Goal: Task Accomplishment & Management: Manage account settings

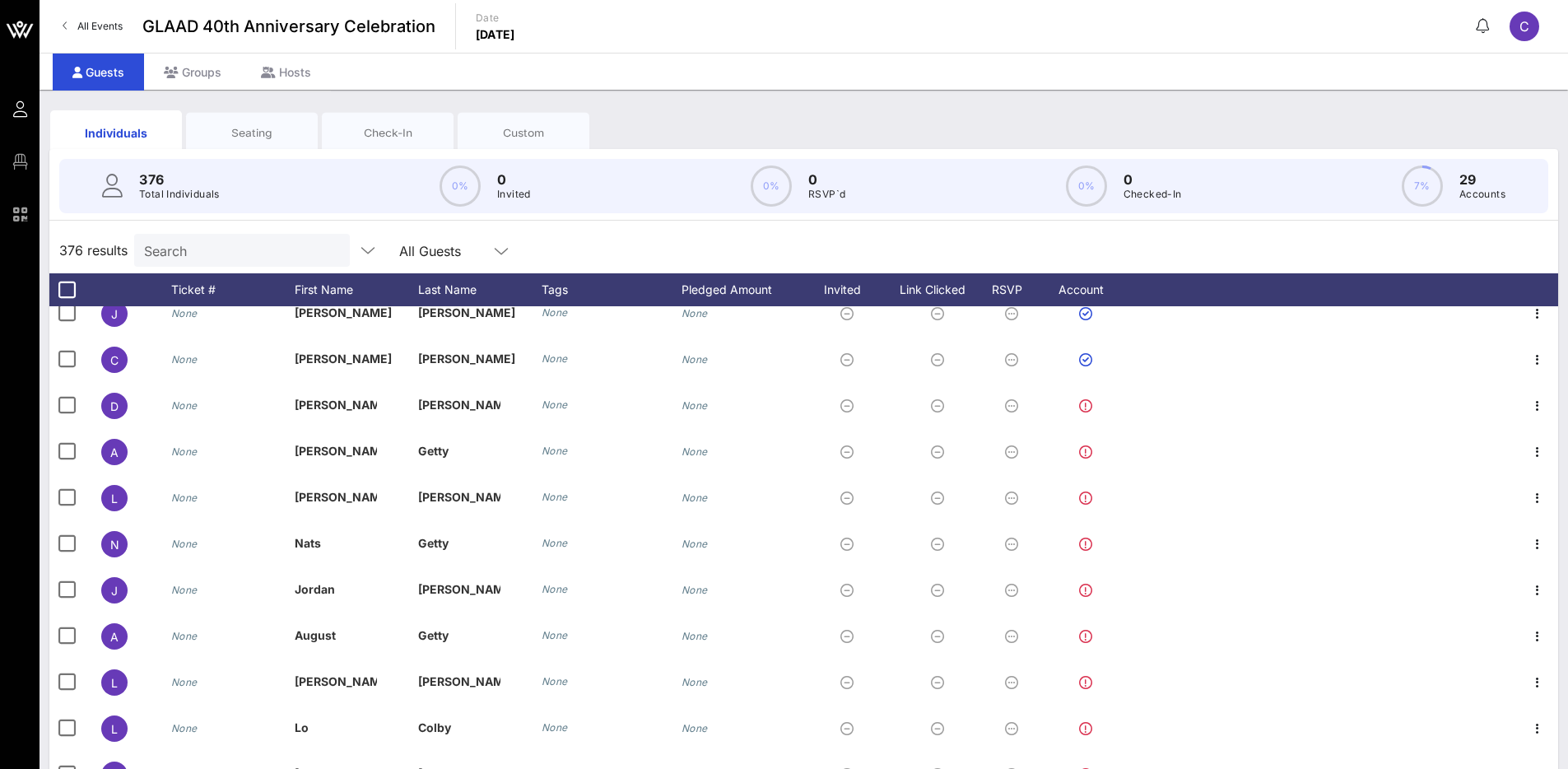
scroll to position [248, 0]
click at [494, 257] on icon at bounding box center [501, 251] width 15 height 20
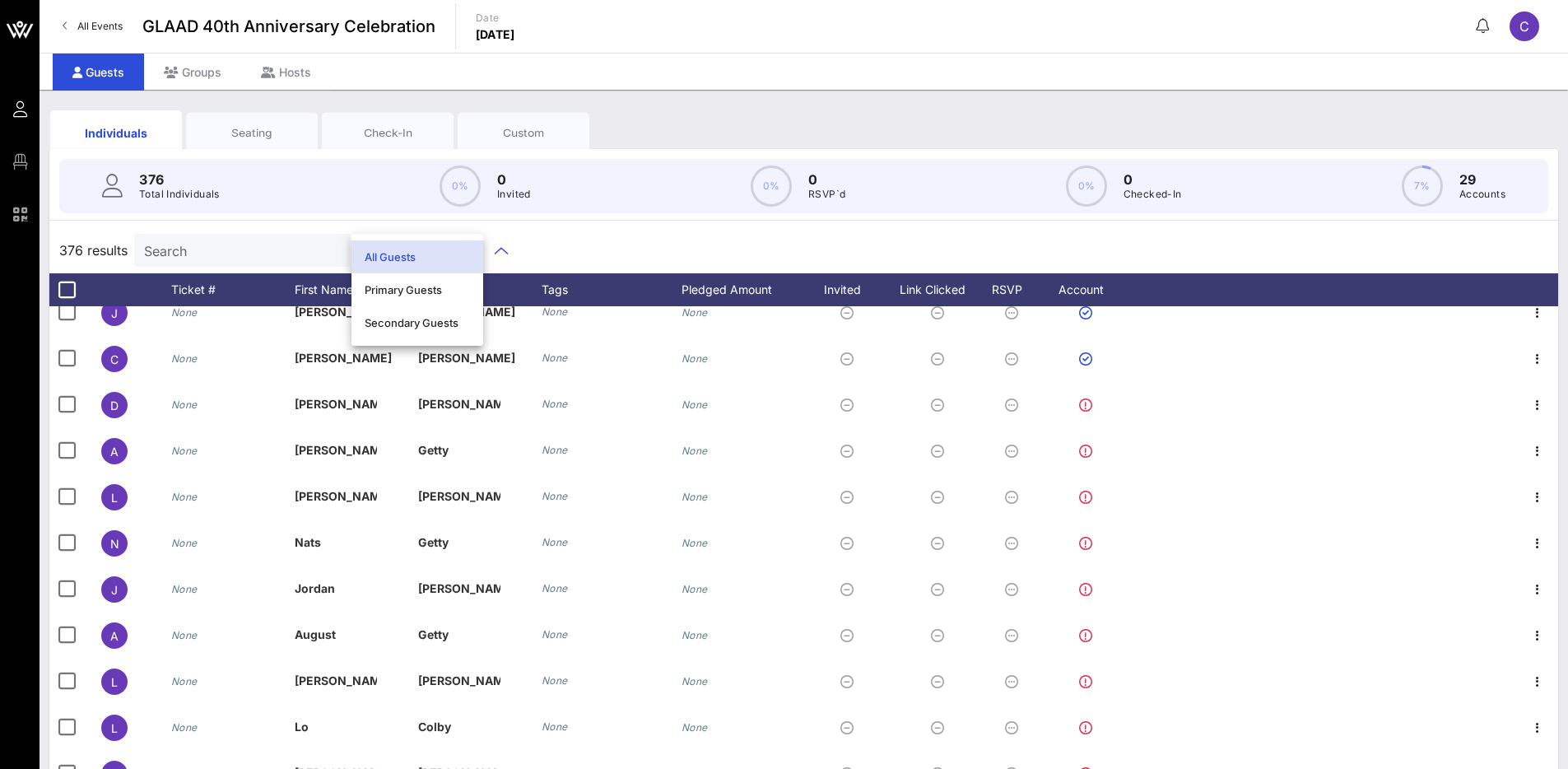
click at [445, 256] on div "All Guests" at bounding box center [417, 257] width 106 height 13
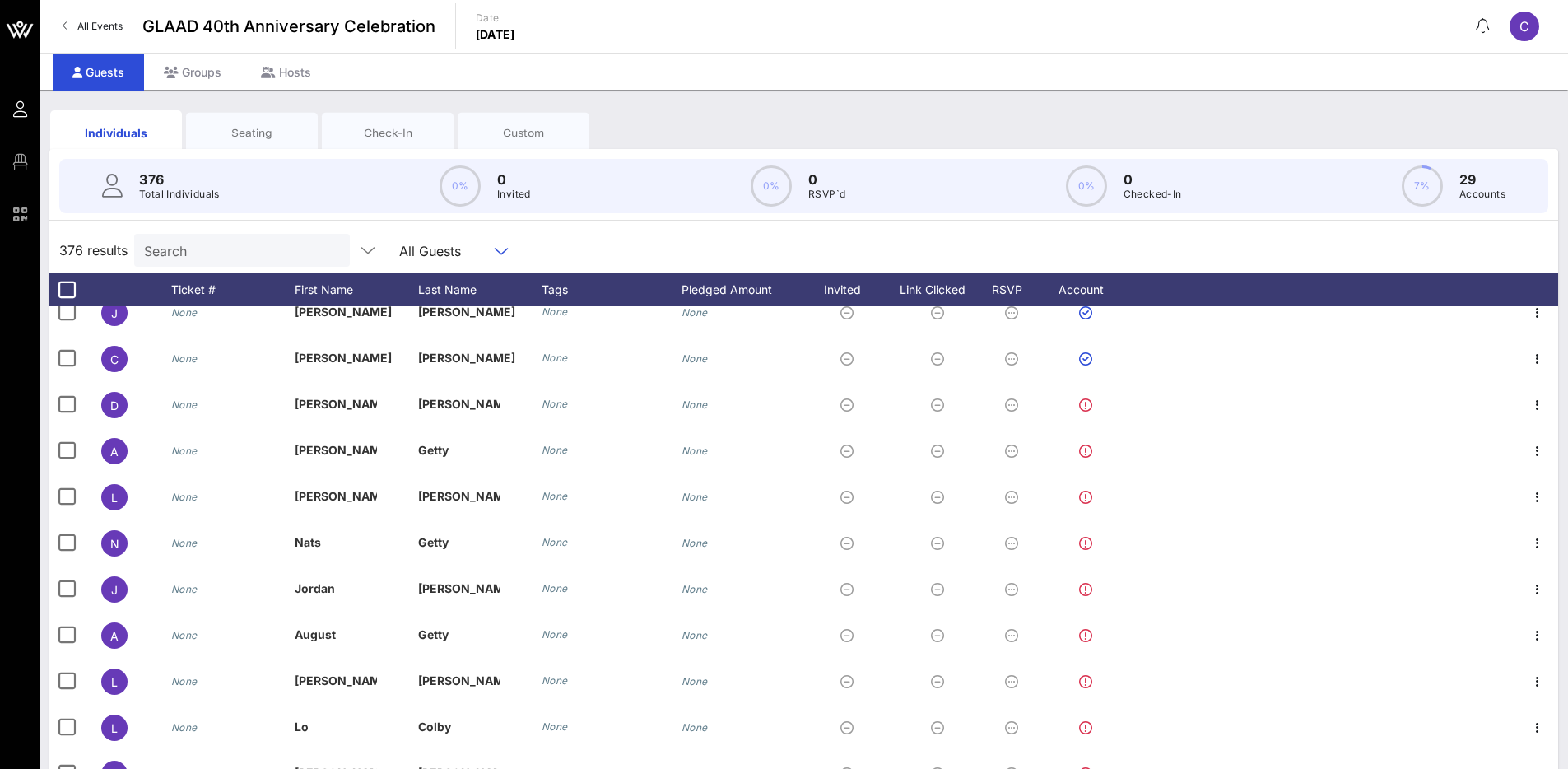
scroll to position [47, 0]
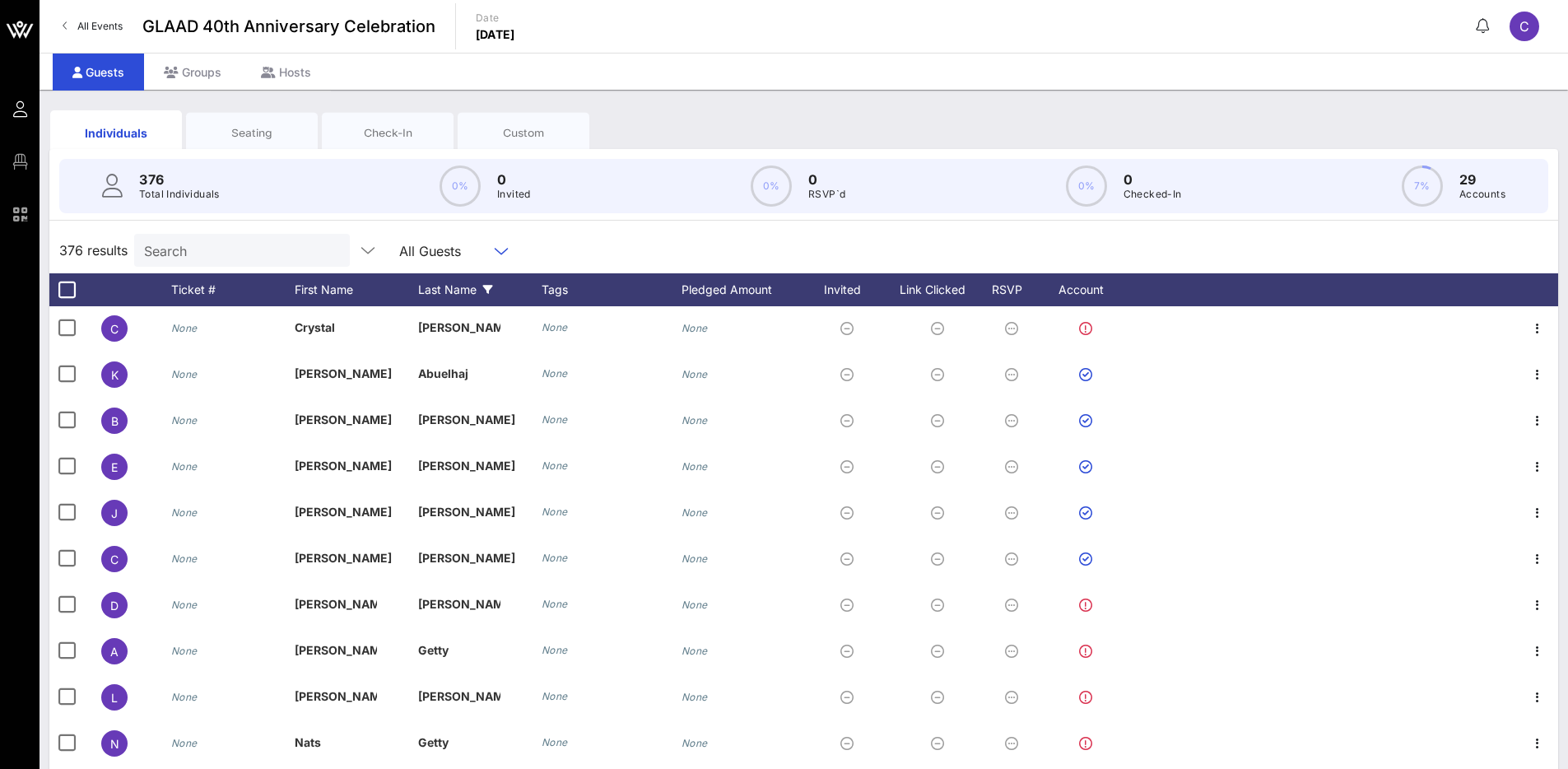
click at [460, 292] on div "Last Name" at bounding box center [480, 289] width 123 height 33
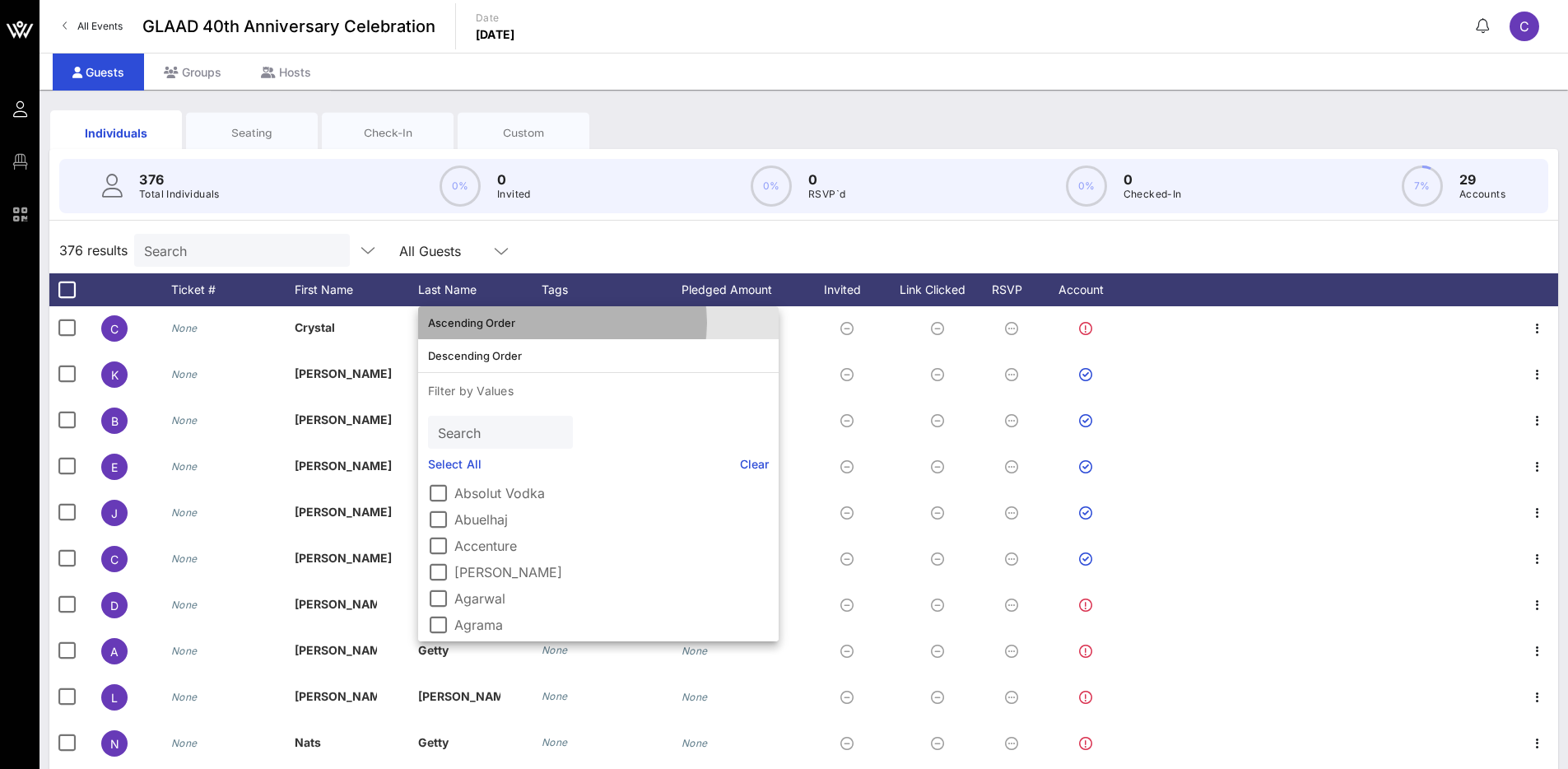
click at [466, 321] on div "Ascending Order" at bounding box center [598, 322] width 340 height 13
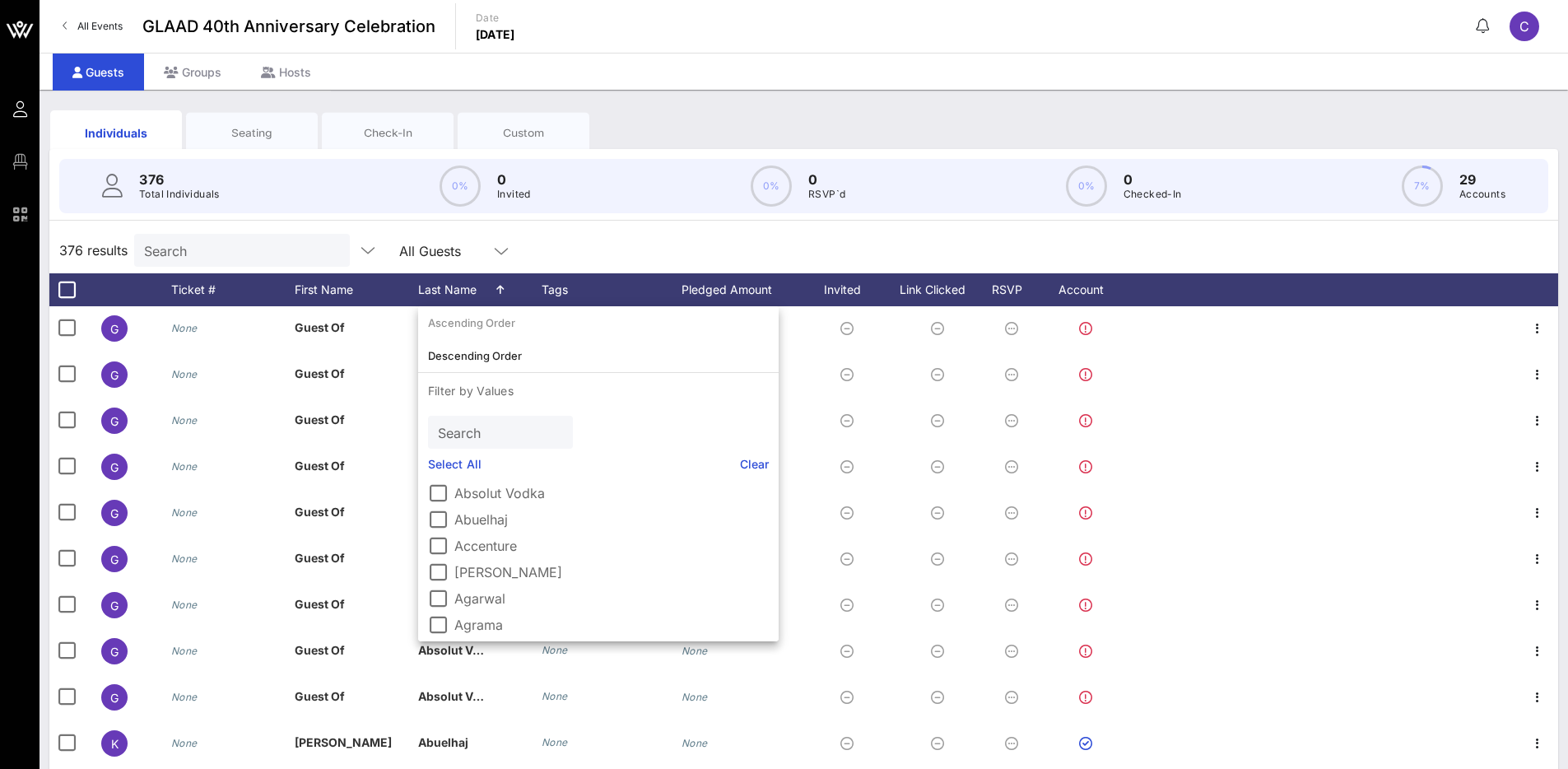
click at [618, 177] on div "376 Total Individuals 0% 0 Invited 0% 0 RSVP`d 0% 0 Checked-In 7% 29 Accounts" at bounding box center [803, 186] width 1489 height 54
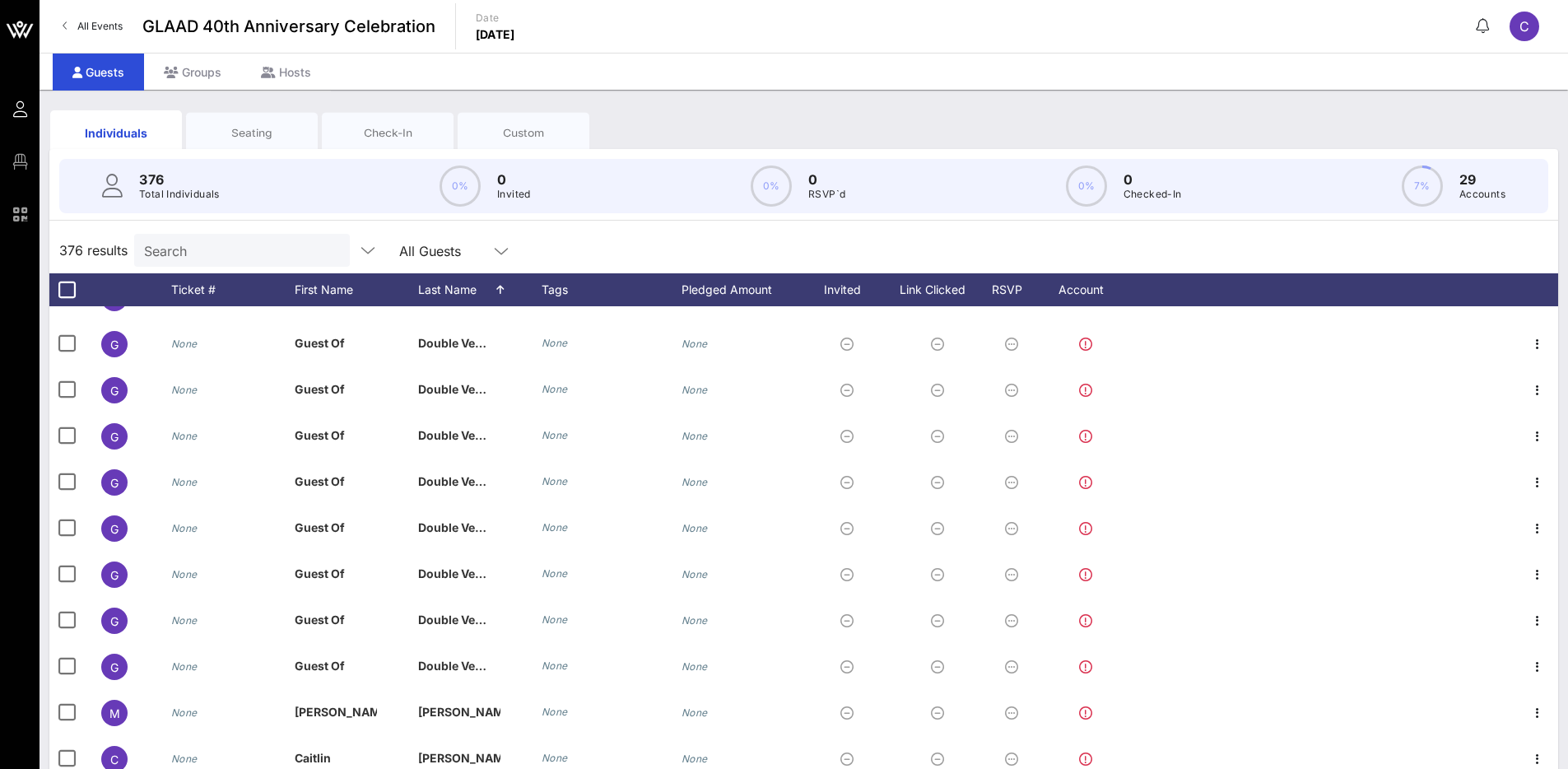
scroll to position [4000, 0]
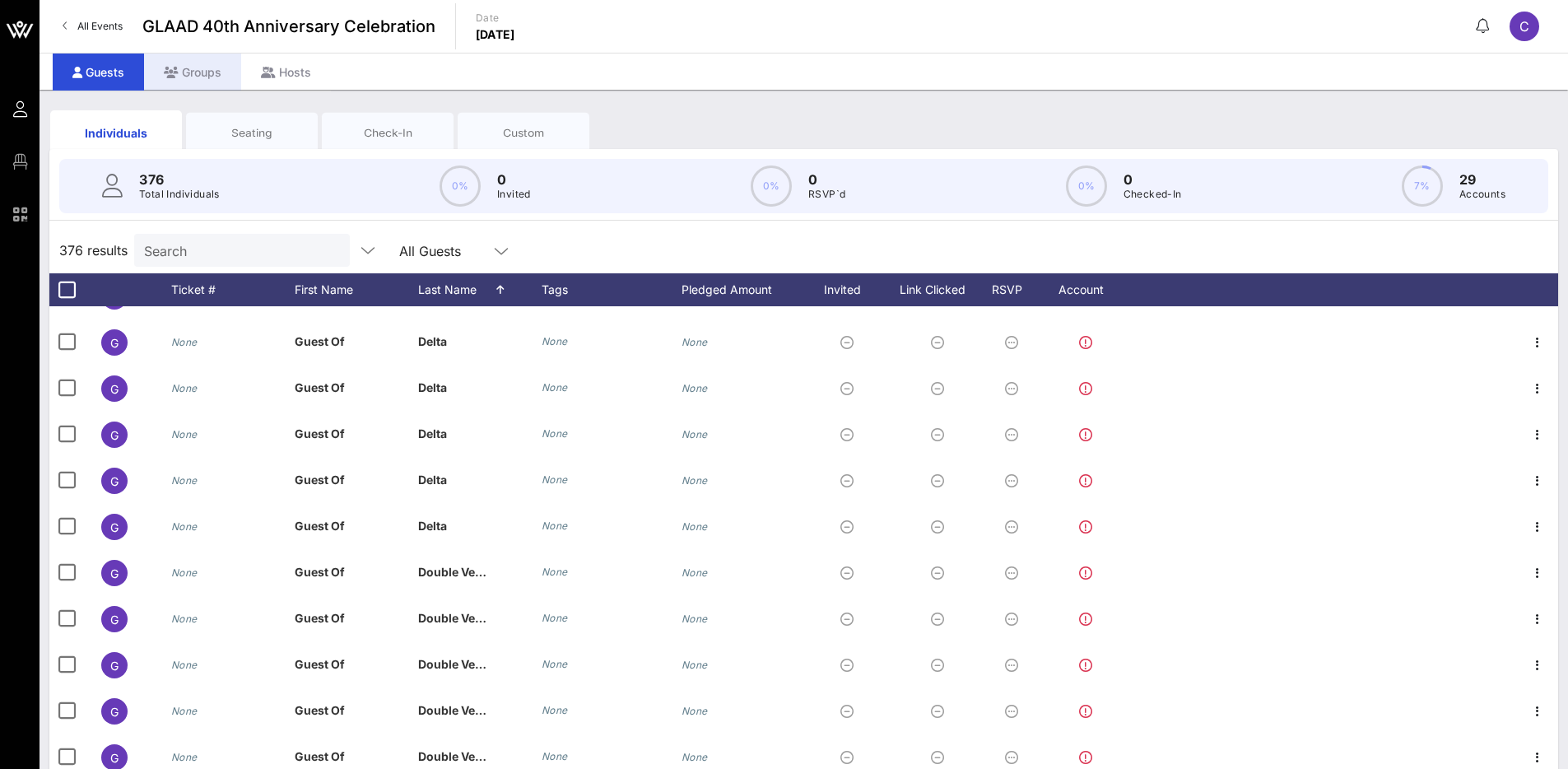
click at [177, 73] on icon at bounding box center [171, 73] width 15 height 12
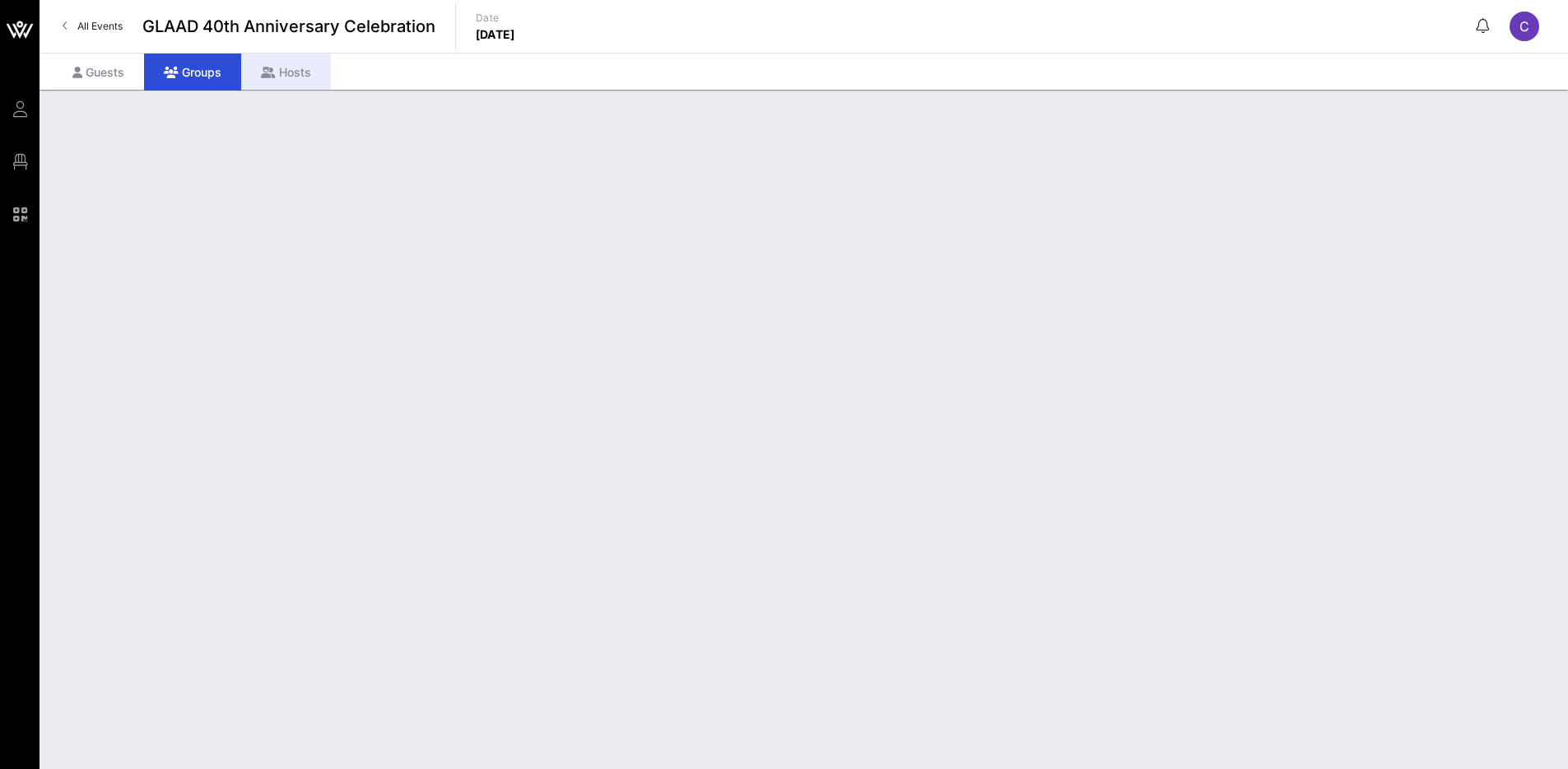
click at [321, 77] on div "Hosts" at bounding box center [285, 72] width 90 height 38
click at [73, 81] on div "Guests" at bounding box center [98, 72] width 92 height 38
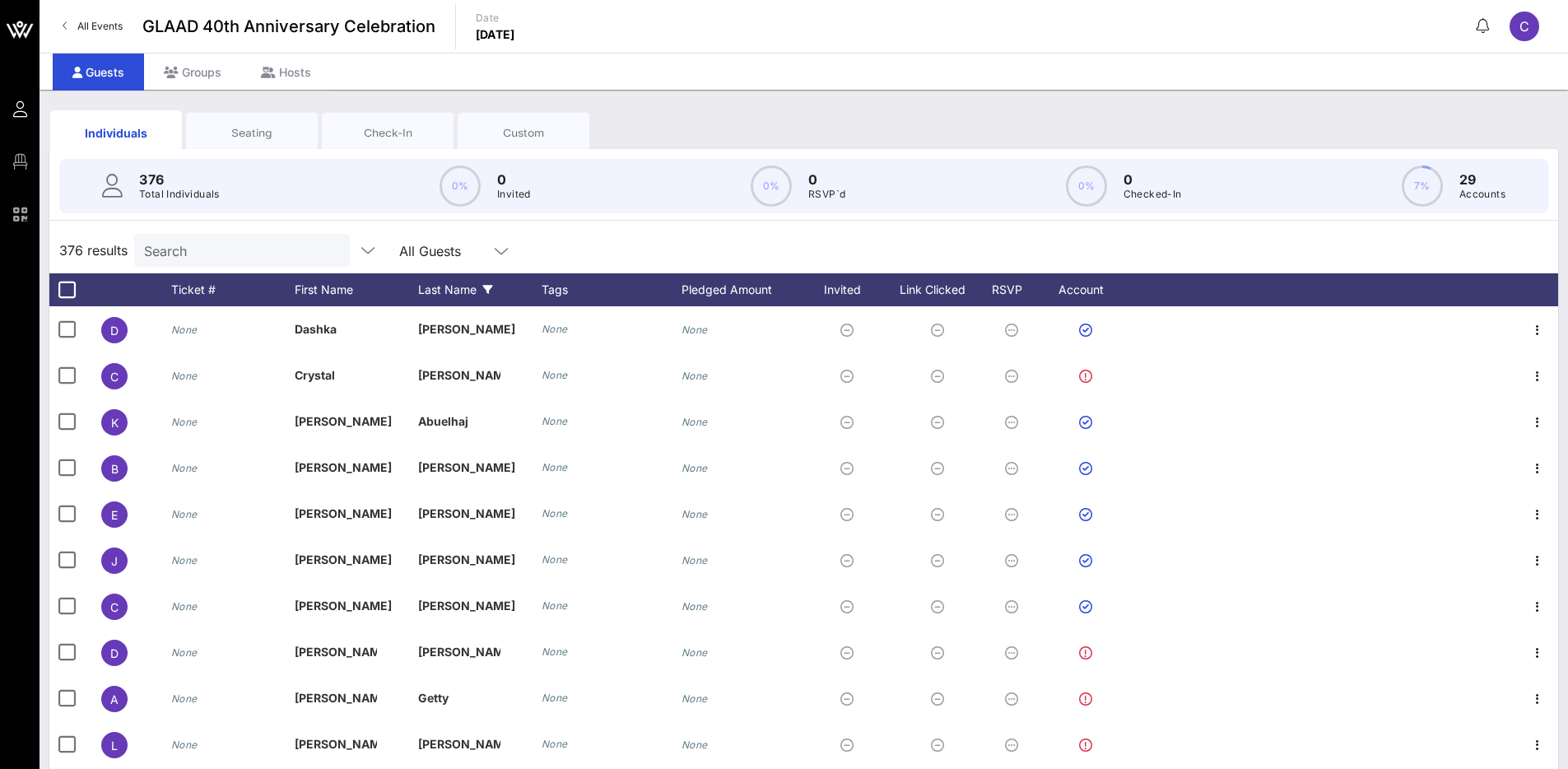
click at [462, 290] on div "Last Name" at bounding box center [480, 289] width 123 height 33
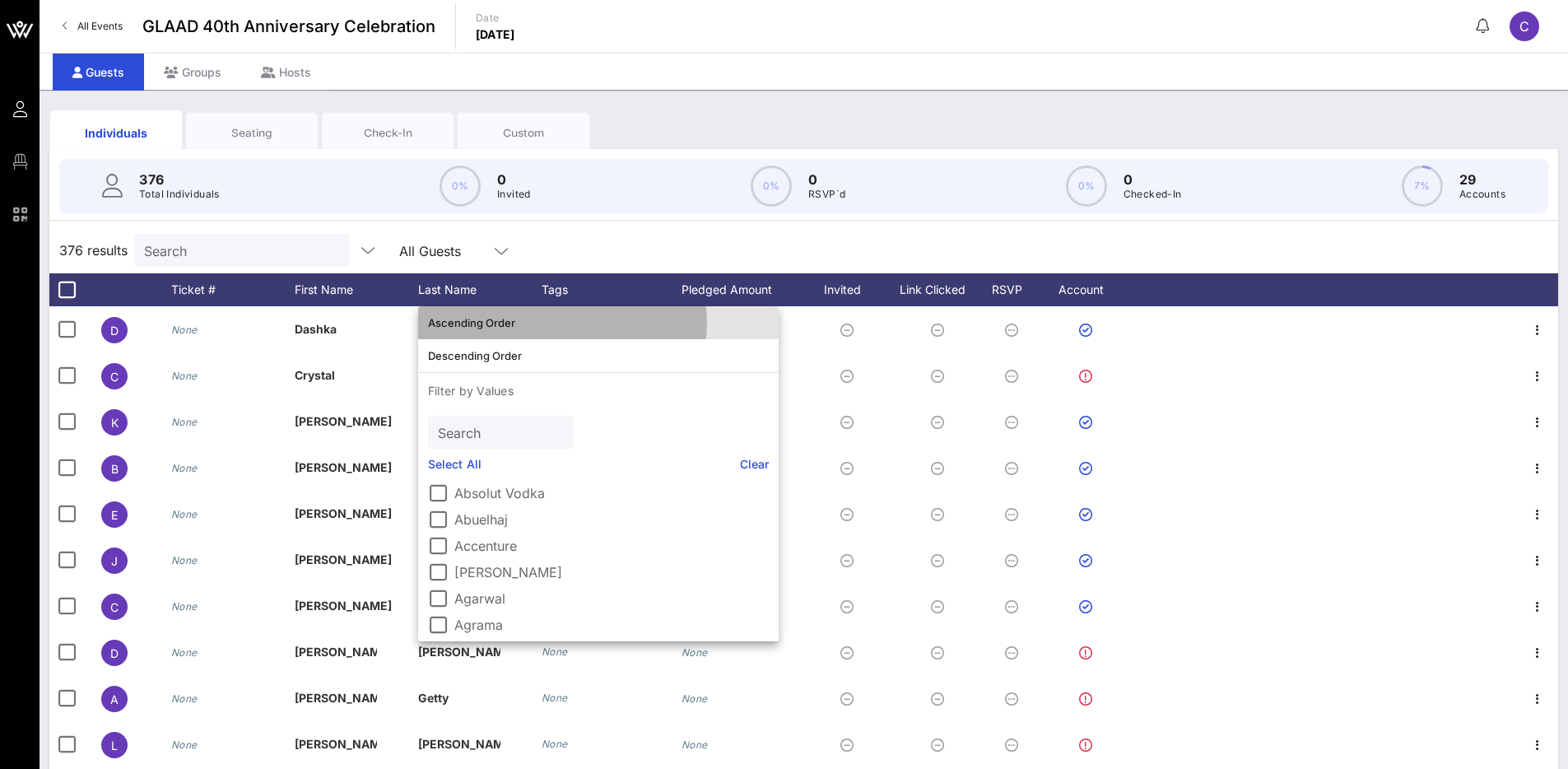
click at [487, 326] on div "Ascending Order" at bounding box center [598, 322] width 340 height 13
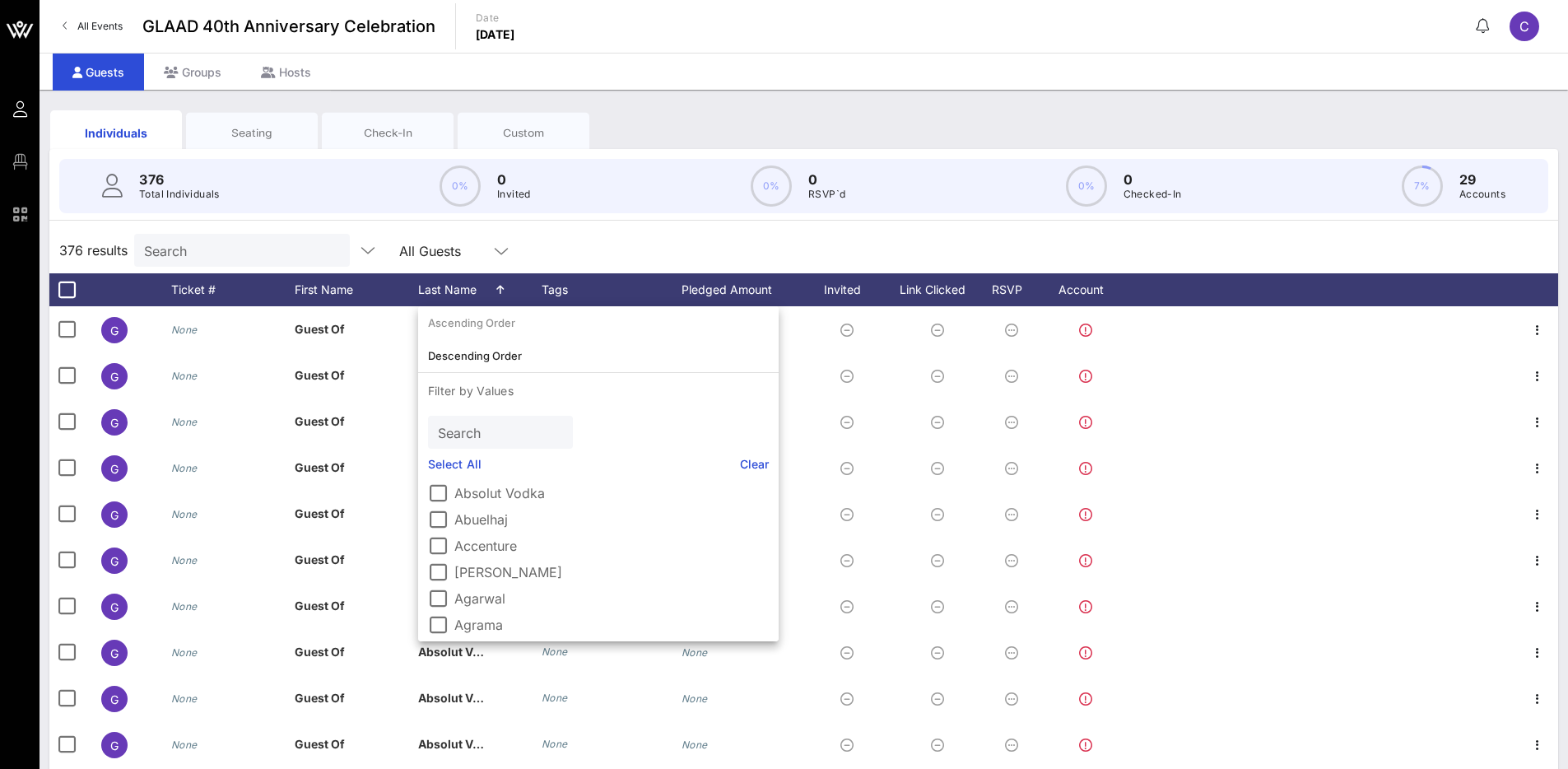
click at [593, 231] on div "376 results Search All Guests" at bounding box center [803, 250] width 1509 height 46
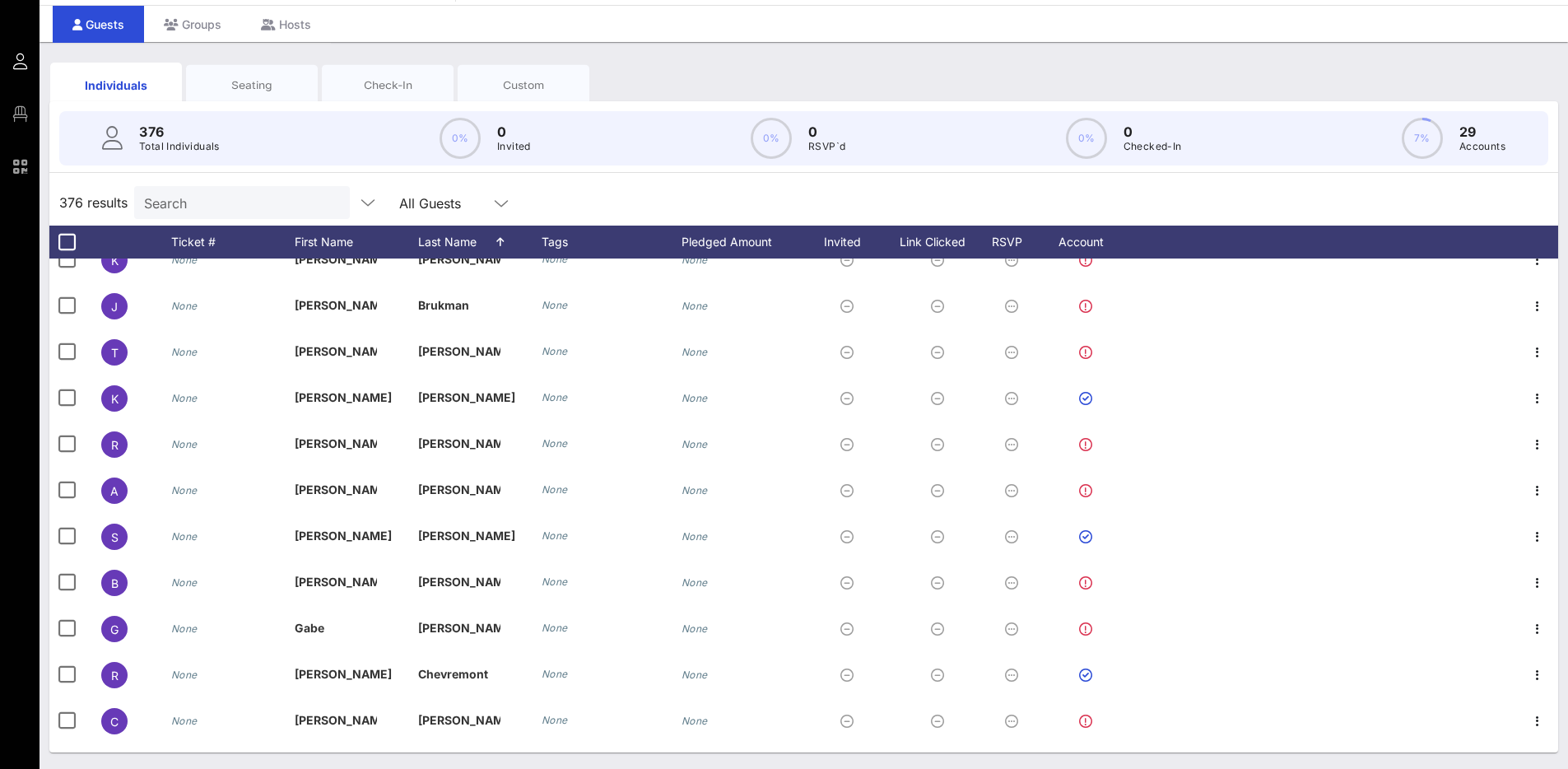
scroll to position [2192, 0]
